Goal: Task Accomplishment & Management: Manage account settings

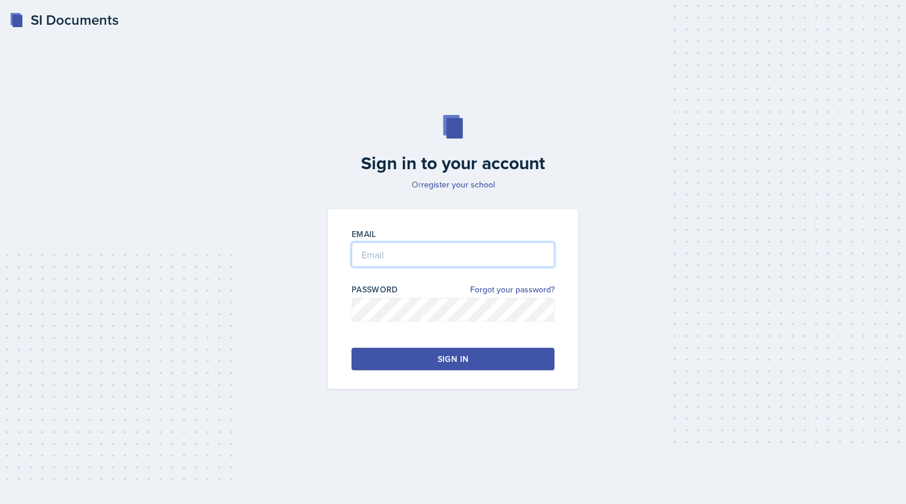
click at [430, 262] on input "email" at bounding box center [452, 254] width 203 height 25
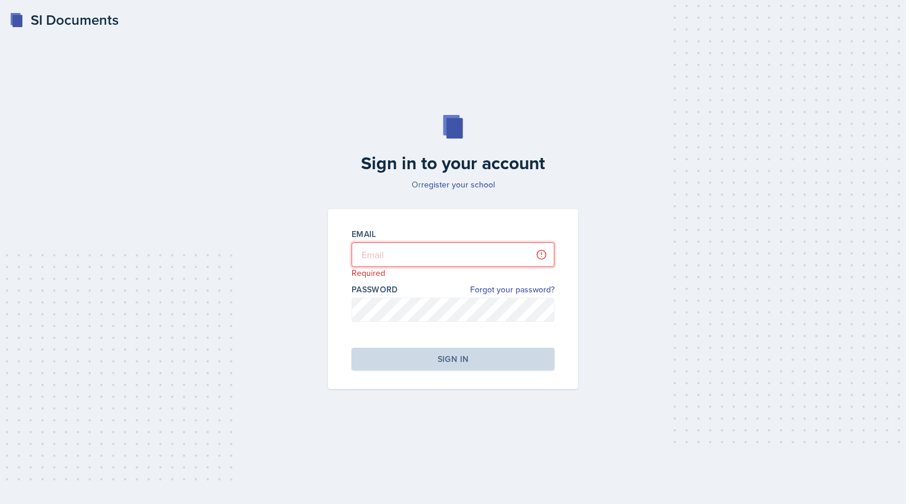
type input "[EMAIL_ADDRESS][PERSON_NAME][DOMAIN_NAME]"
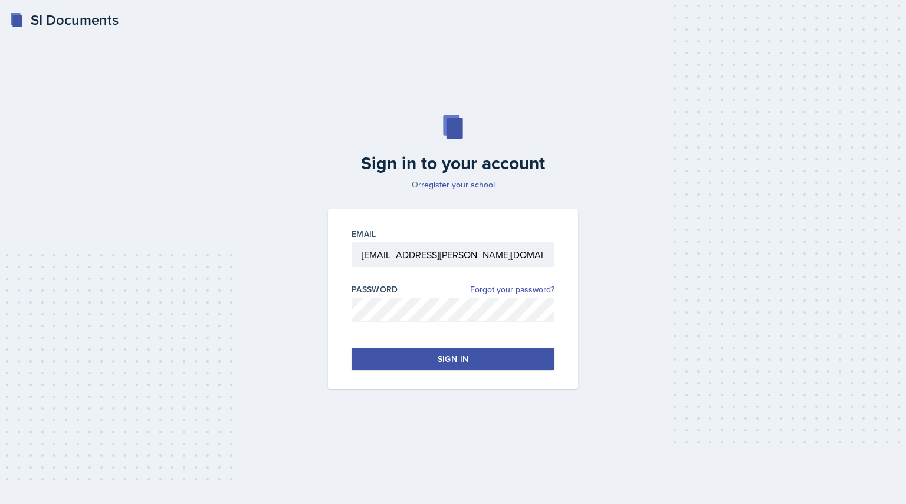
click at [426, 351] on button "Sign in" at bounding box center [452, 359] width 203 height 22
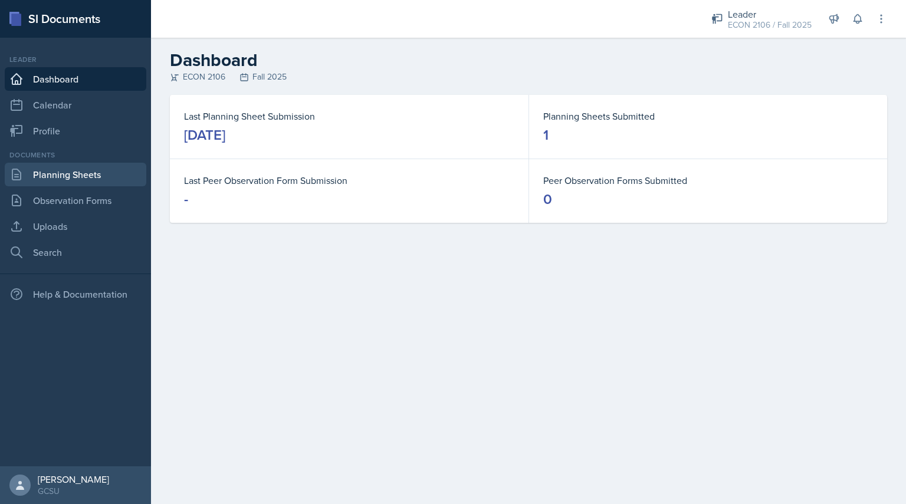
click at [86, 170] on link "Planning Sheets" at bounding box center [76, 175] width 142 height 24
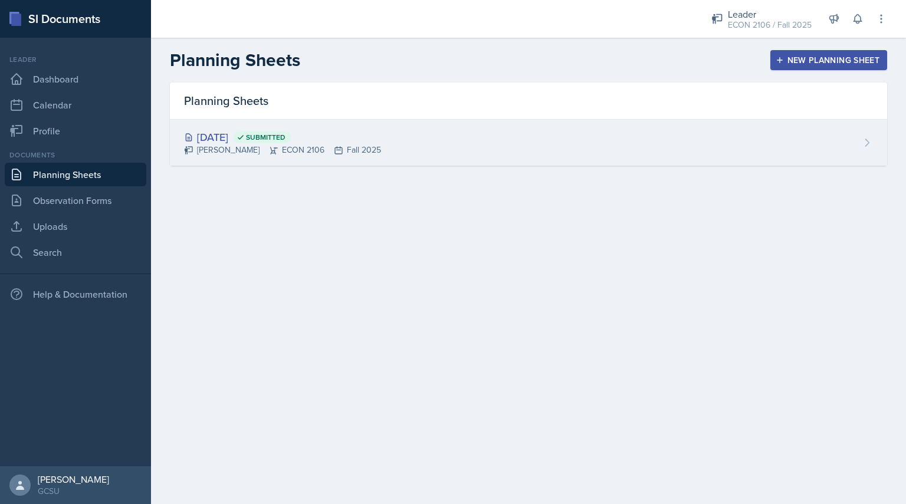
click at [334, 146] on icon at bounding box center [338, 150] width 9 height 9
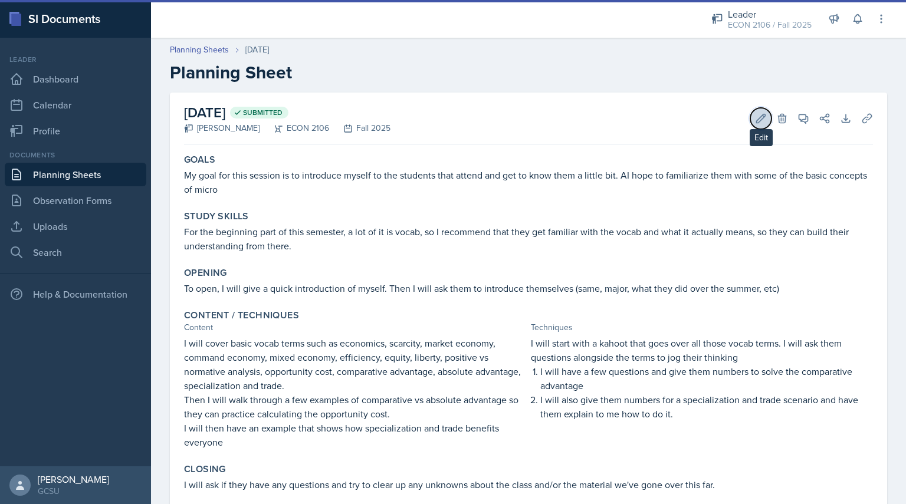
click at [750, 117] on button "Edit" at bounding box center [760, 118] width 21 height 21
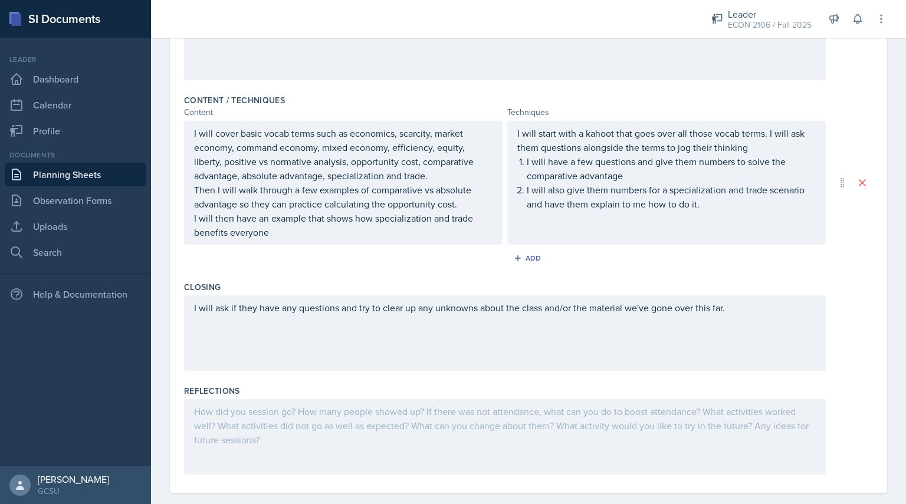
scroll to position [356, 0]
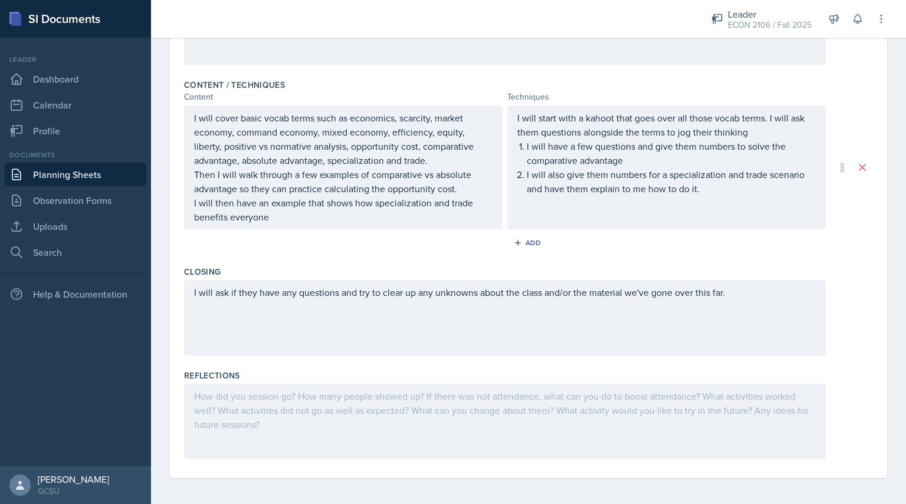
click at [427, 410] on div at bounding box center [505, 421] width 642 height 75
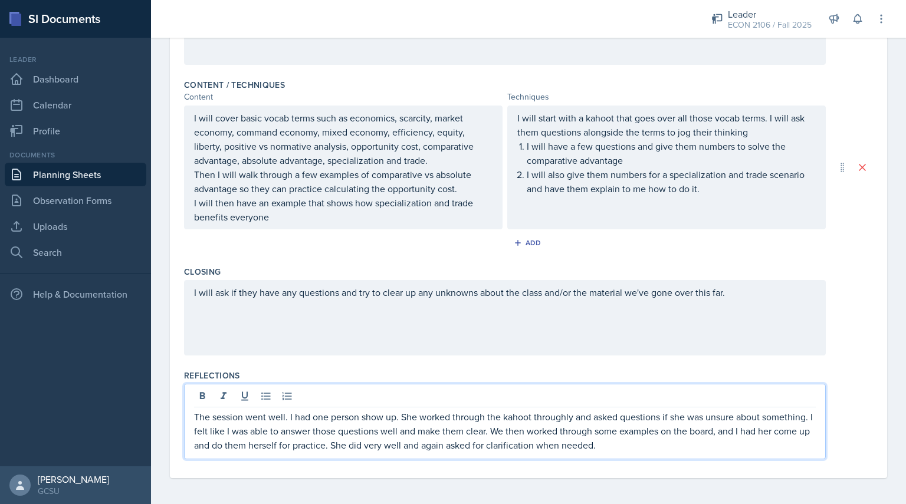
click at [560, 410] on p "The session went well. I had one person show up. She worked through the kahoot …" at bounding box center [505, 431] width 622 height 42
click at [555, 415] on p "The session went well. I had one person show up. She worked through the kahoot …" at bounding box center [505, 431] width 622 height 42
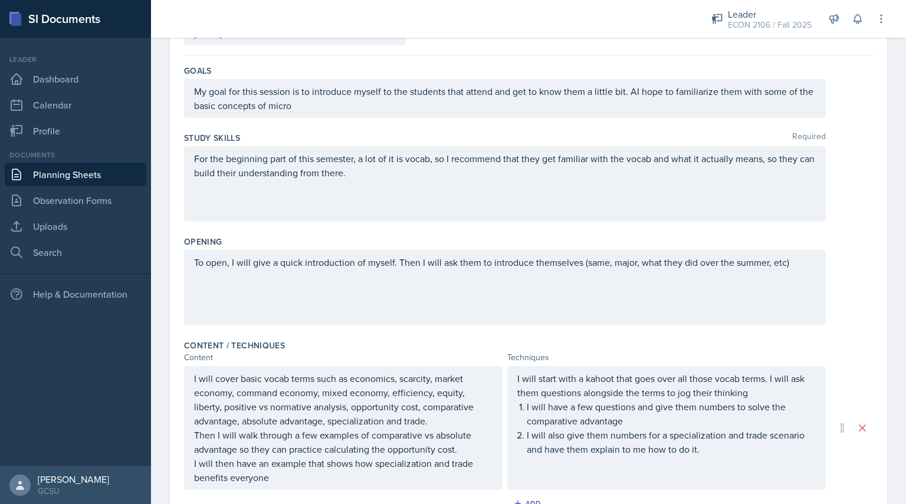
scroll to position [0, 0]
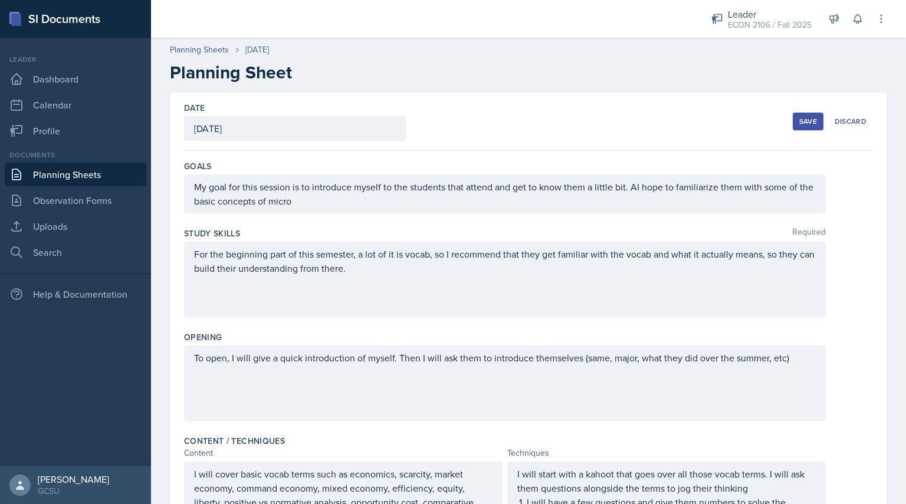
click at [799, 123] on div "Save" at bounding box center [808, 121] width 18 height 9
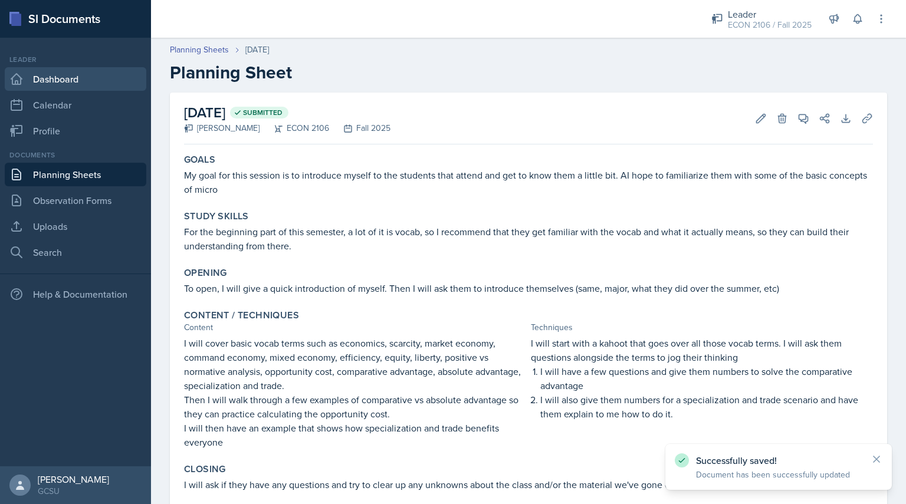
click at [83, 79] on link "Dashboard" at bounding box center [76, 79] width 142 height 24
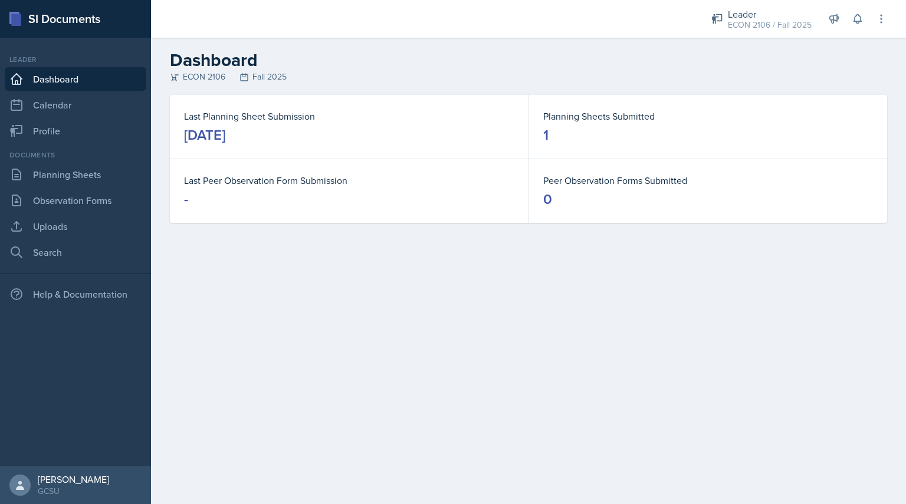
click at [387, 36] on div at bounding box center [420, 19] width 520 height 38
